Goal: Task Accomplishment & Management: Complete application form

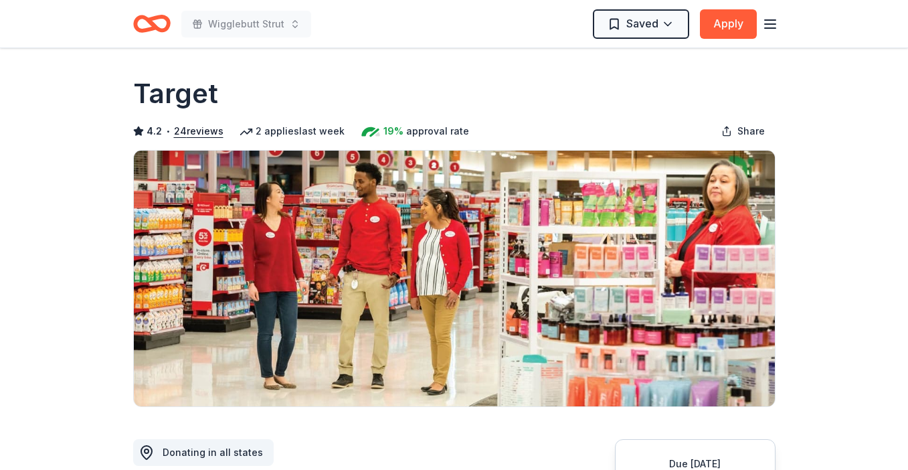
scroll to position [244, 0]
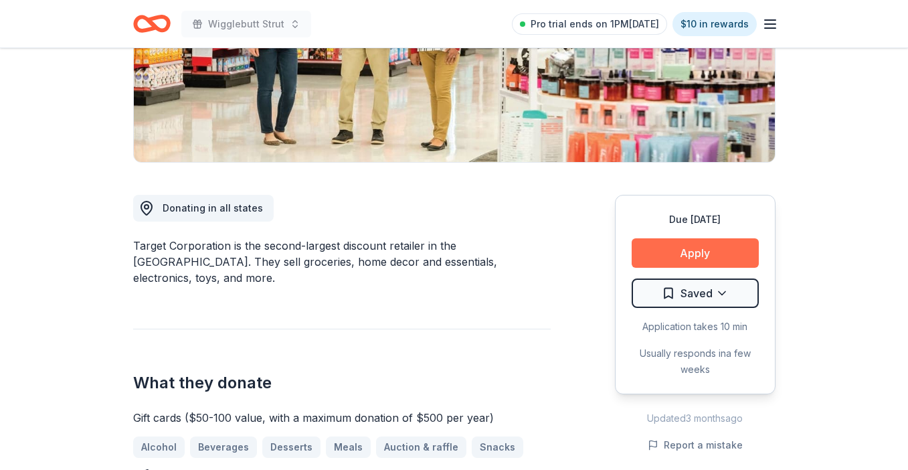
click at [686, 240] on button "Apply" at bounding box center [695, 252] width 127 height 29
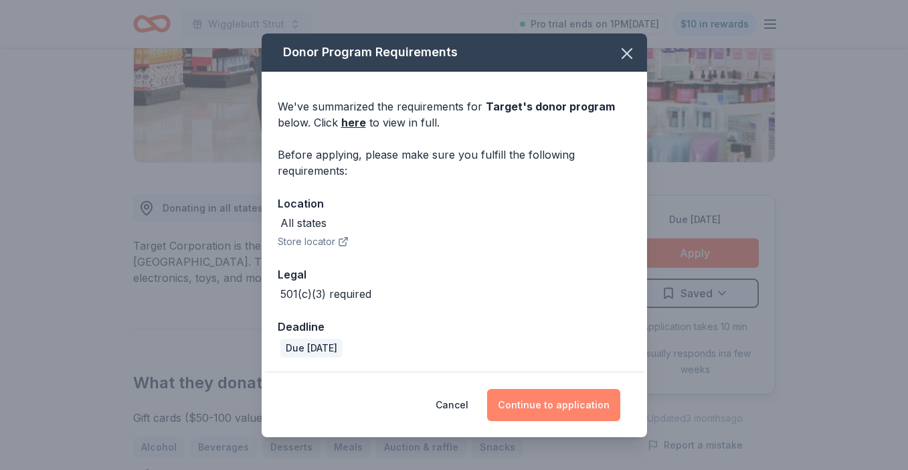
click at [577, 403] on button "Continue to application" at bounding box center [553, 405] width 133 height 32
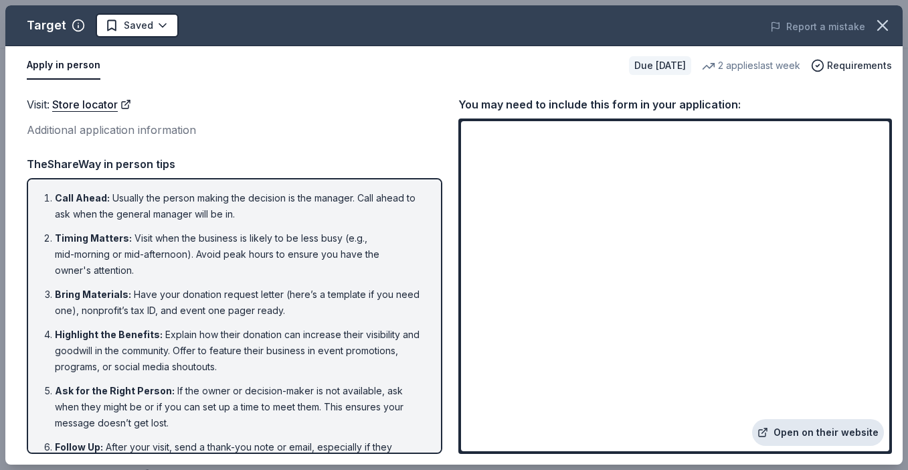
click at [800, 428] on link "Open on their website" at bounding box center [818, 432] width 132 height 27
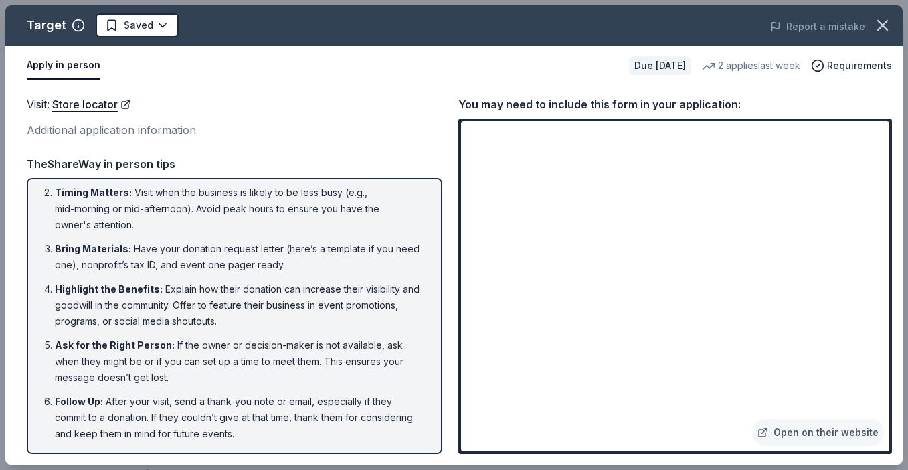
scroll to position [0, 0]
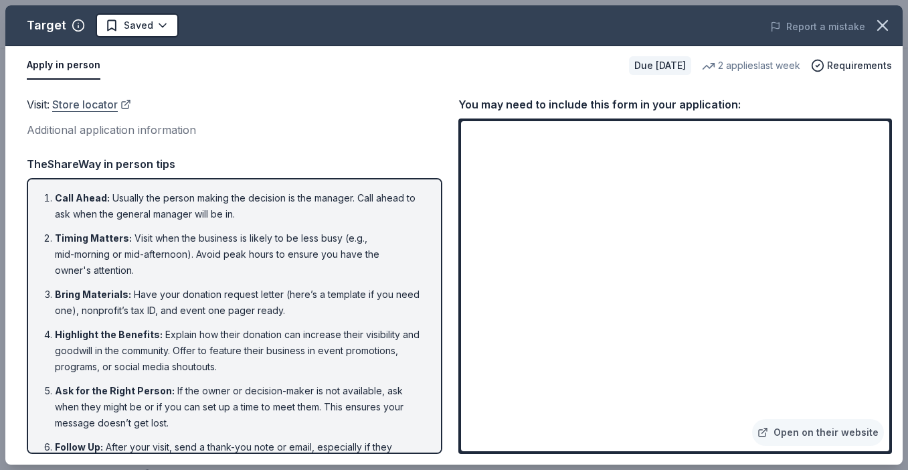
click at [98, 107] on link "Store locator" at bounding box center [91, 104] width 79 height 17
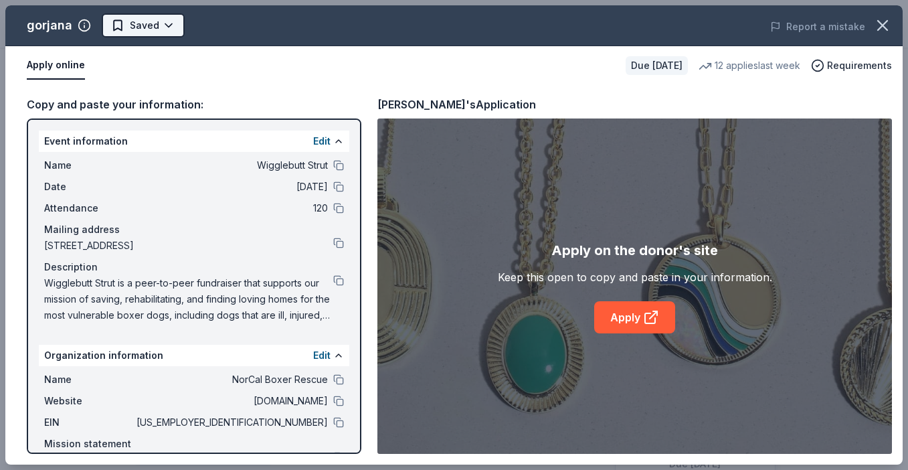
click at [172, 25] on html "Wigglebutt Strut Pro trial ends on 1PM, 9/13 $10 in rewards Due in 59 days Shar…" at bounding box center [454, 235] width 908 height 470
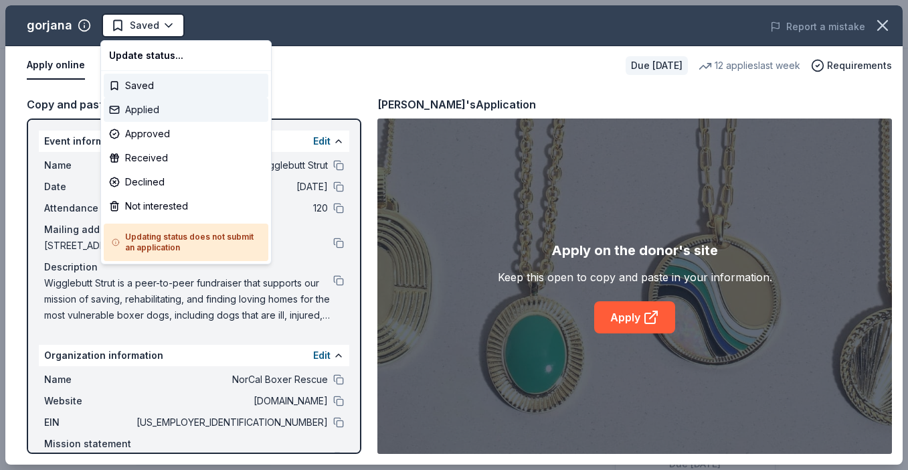
click at [147, 112] on div "Applied" at bounding box center [186, 110] width 165 height 24
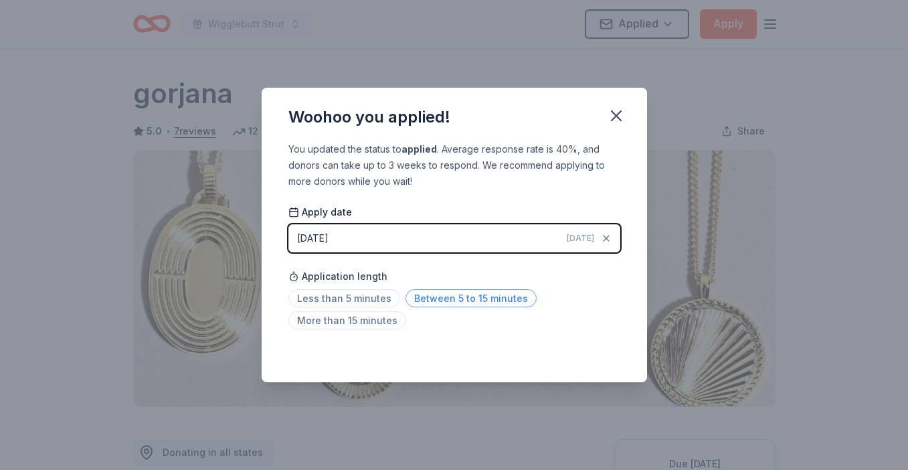
click at [434, 298] on span "Between 5 to 15 minutes" at bounding box center [471, 298] width 131 height 18
click at [621, 118] on icon "button" at bounding box center [616, 115] width 19 height 19
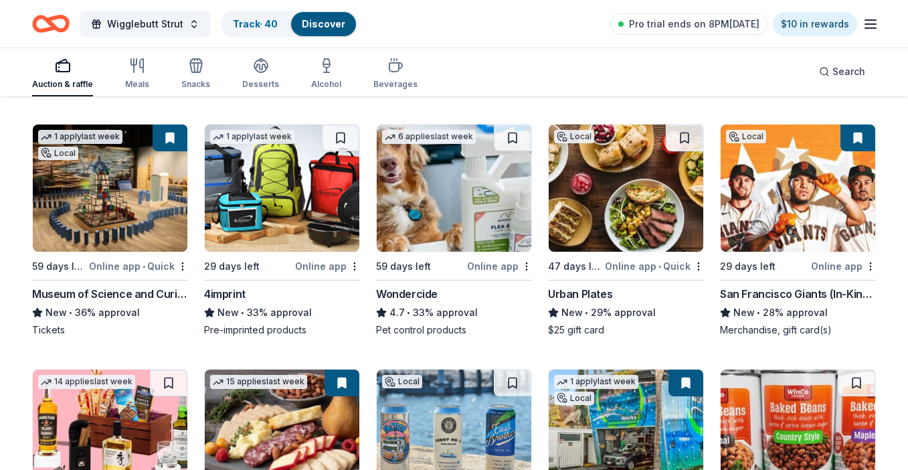
scroll to position [1397, 0]
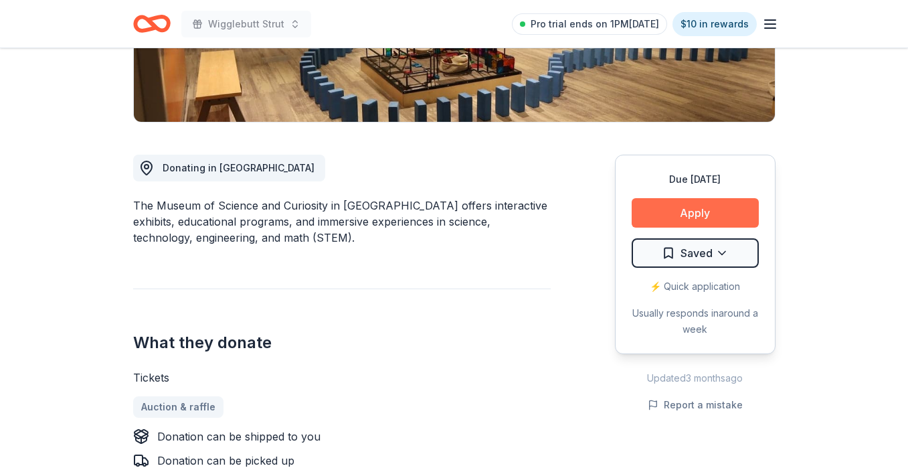
scroll to position [301, 0]
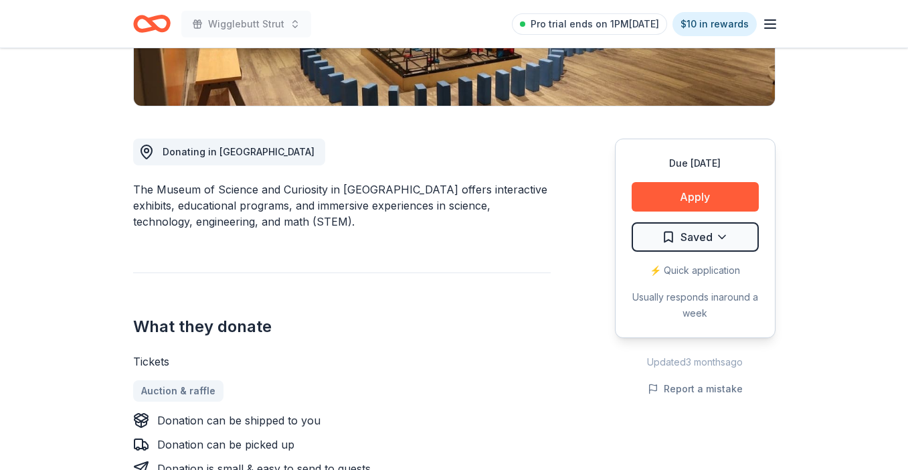
click at [690, 212] on div "Due in 59 days Apply Saved ⚡️ Quick application Usually responds in around a we…" at bounding box center [695, 239] width 161 height 200
click at [687, 202] on button "Apply" at bounding box center [695, 196] width 127 height 29
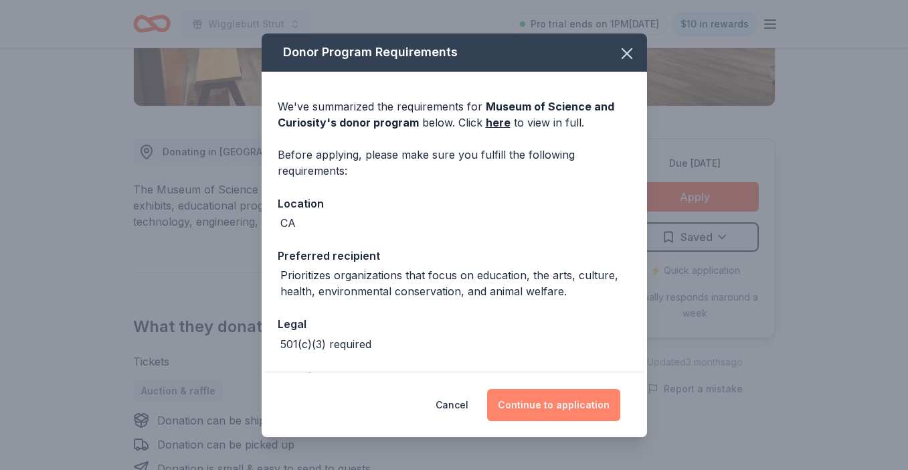
click at [585, 408] on button "Continue to application" at bounding box center [553, 405] width 133 height 32
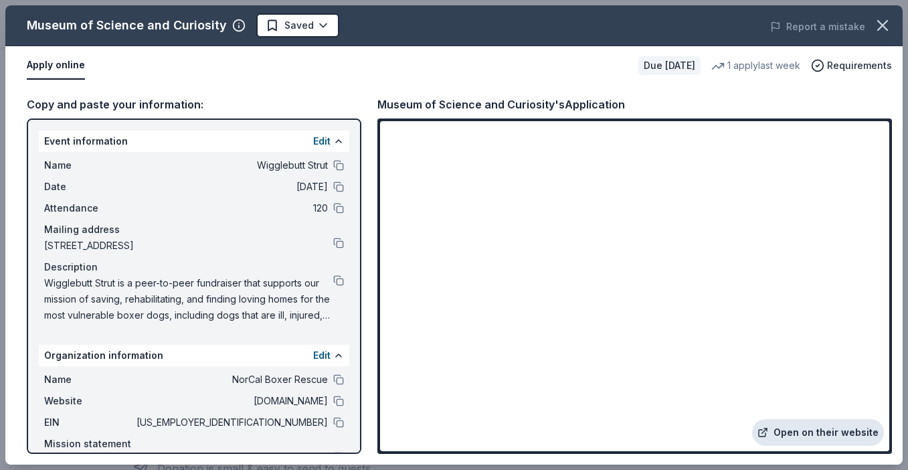
click at [801, 437] on link "Open on their website" at bounding box center [818, 432] width 132 height 27
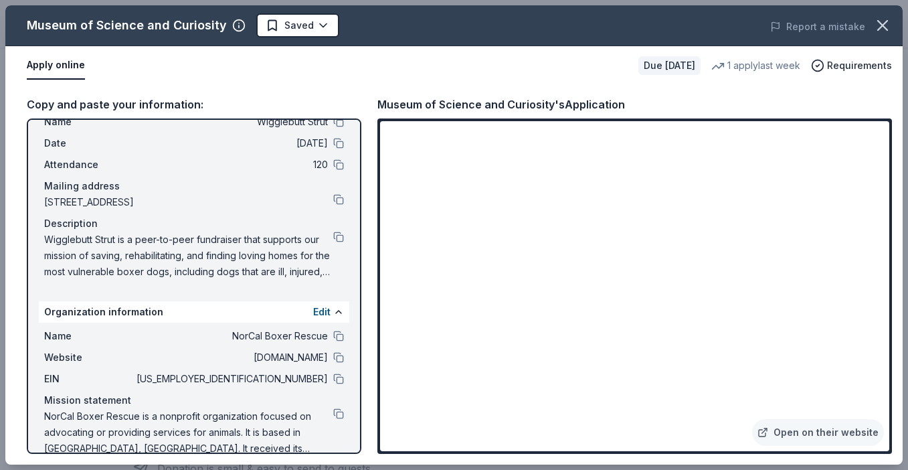
scroll to position [44, 0]
click at [339, 356] on button at bounding box center [338, 356] width 11 height 11
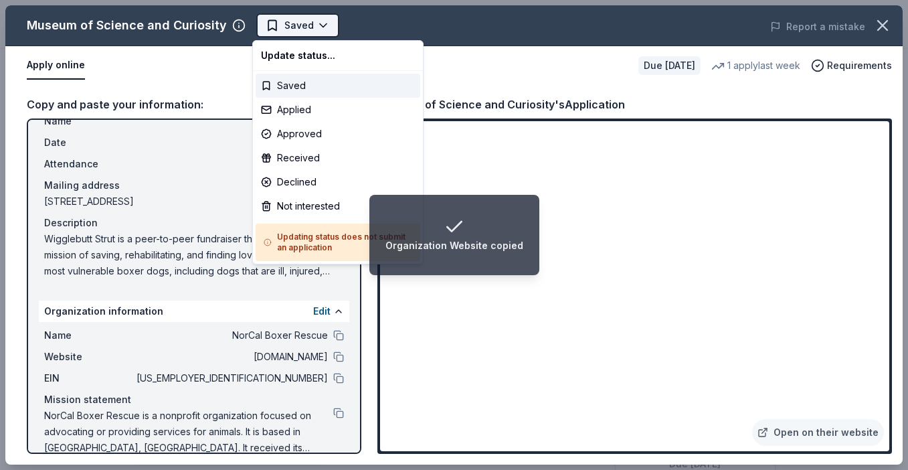
click at [320, 29] on html "Organization Website copied Wigglebutt Strut Saved Apply Due in 59 days Share M…" at bounding box center [454, 235] width 908 height 470
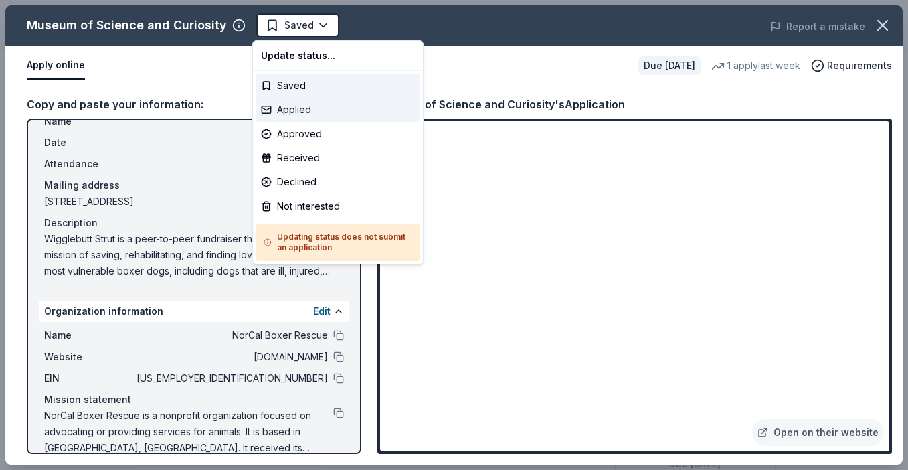
click at [303, 106] on div "Applied" at bounding box center [338, 110] width 165 height 24
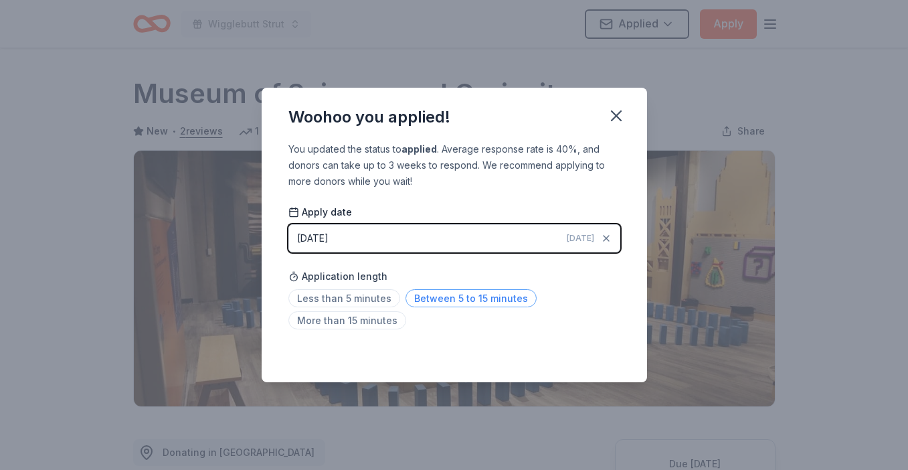
click at [420, 297] on span "Between 5 to 15 minutes" at bounding box center [471, 298] width 131 height 18
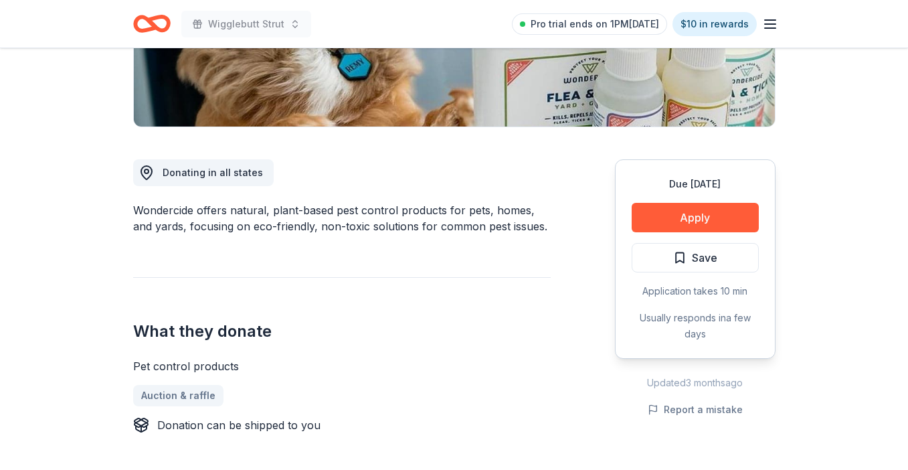
scroll to position [291, 0]
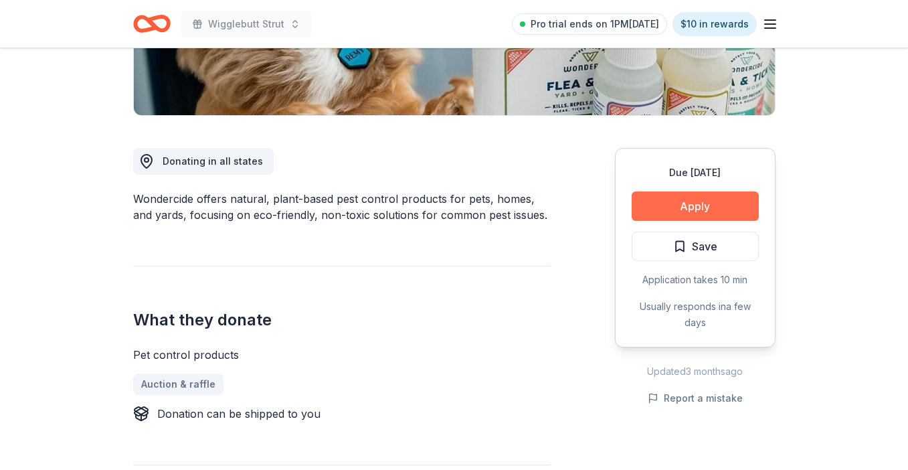
click at [690, 199] on button "Apply" at bounding box center [695, 205] width 127 height 29
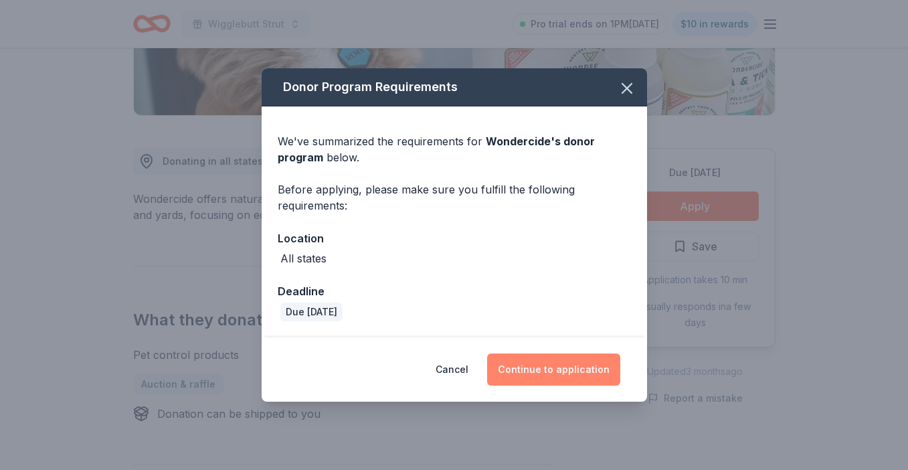
click at [566, 379] on button "Continue to application" at bounding box center [553, 369] width 133 height 32
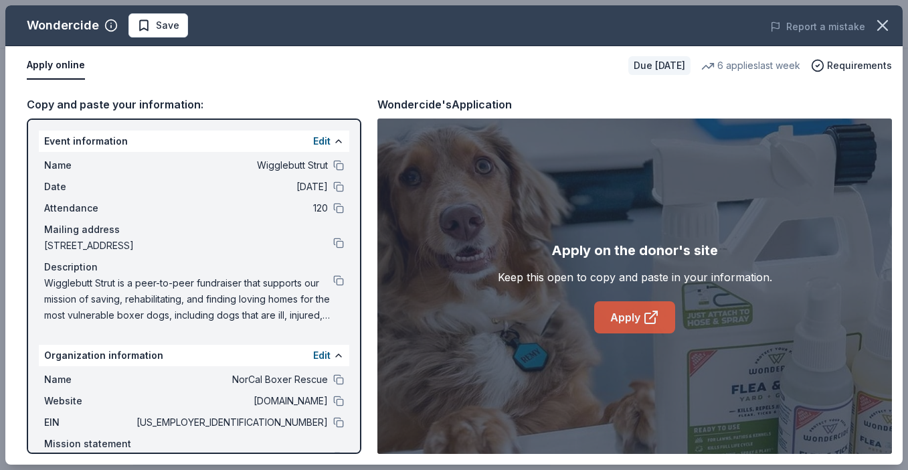
click at [627, 325] on link "Apply" at bounding box center [635, 317] width 81 height 32
